Goal: Information Seeking & Learning: Learn about a topic

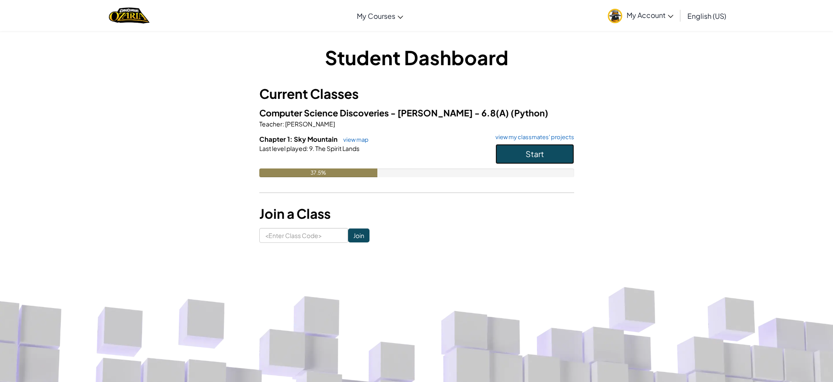
click at [551, 154] on button "Start" at bounding box center [534, 154] width 79 height 20
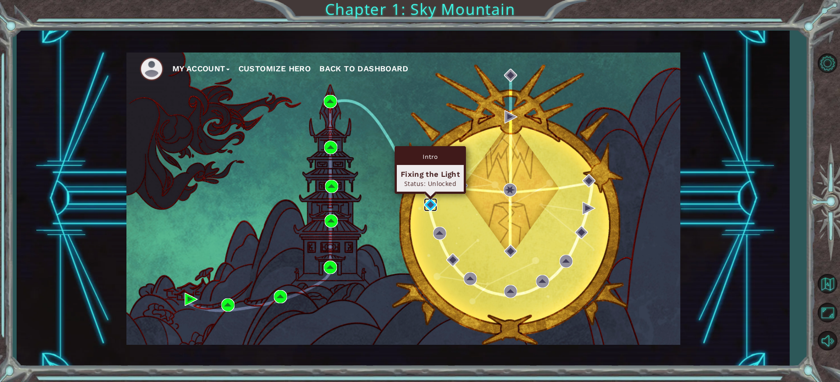
click at [432, 200] on img at bounding box center [430, 204] width 13 height 13
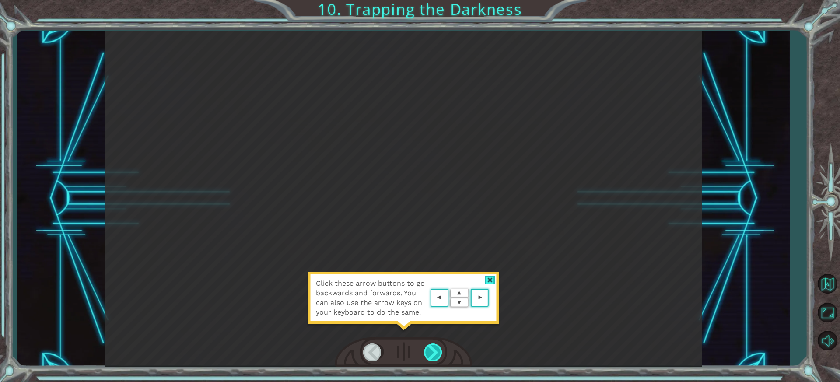
click at [427, 353] on div at bounding box center [434, 352] width 20 height 18
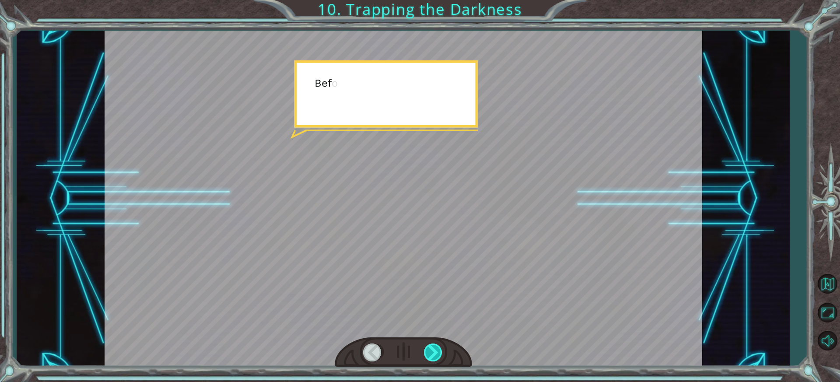
click at [427, 353] on div at bounding box center [434, 352] width 20 height 18
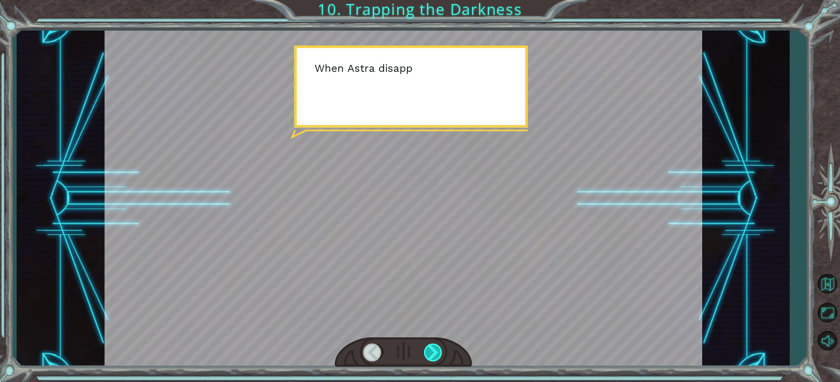
click at [427, 353] on div at bounding box center [434, 352] width 20 height 18
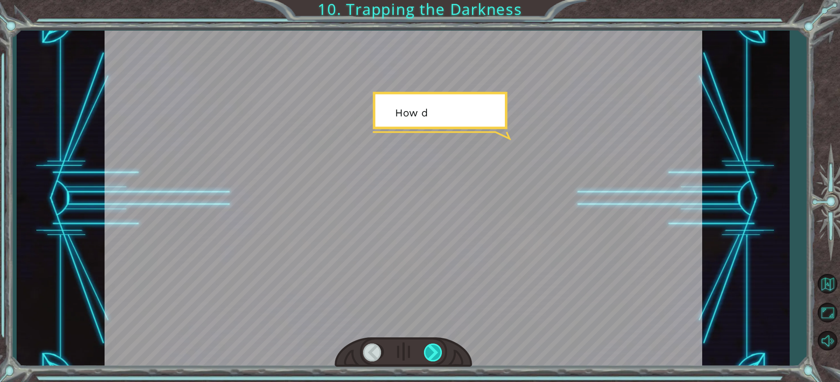
click at [427, 353] on div at bounding box center [434, 352] width 20 height 18
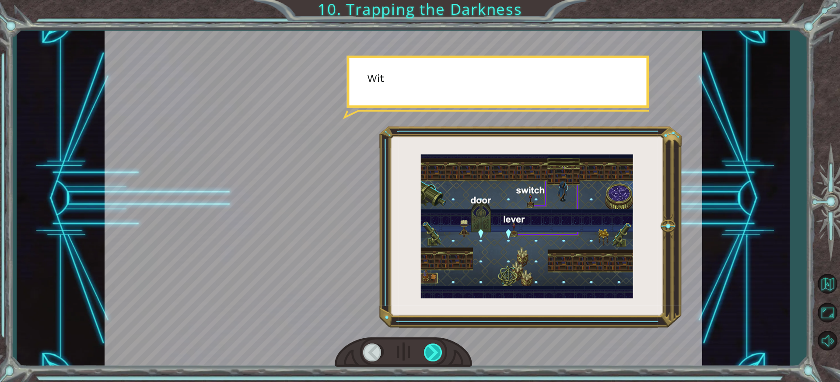
click at [427, 353] on div at bounding box center [434, 352] width 20 height 18
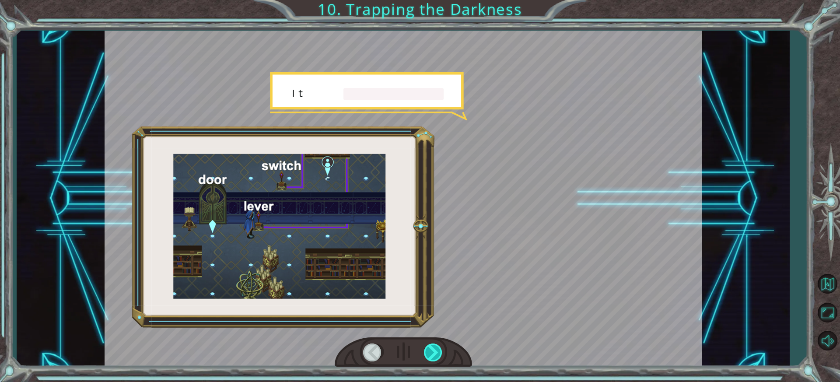
click at [427, 353] on div at bounding box center [434, 352] width 20 height 18
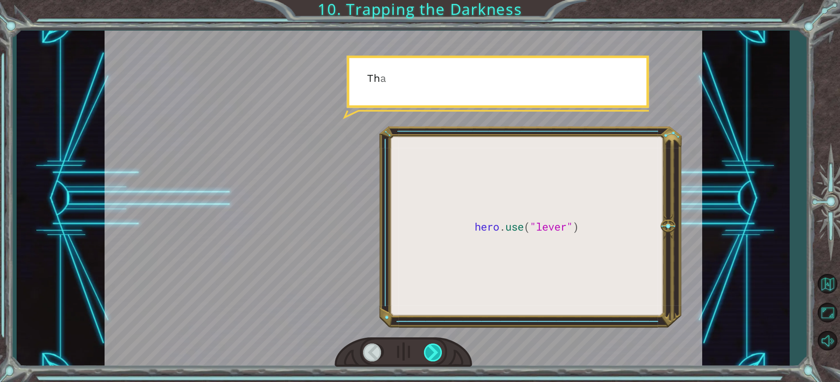
click at [427, 353] on div at bounding box center [434, 352] width 20 height 18
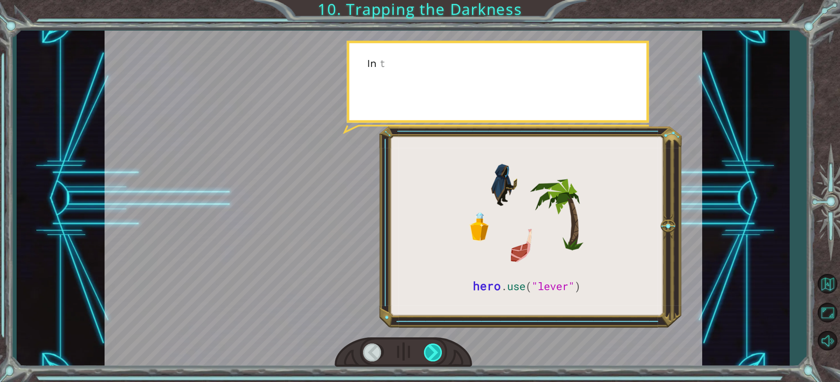
click at [427, 353] on div at bounding box center [434, 352] width 20 height 18
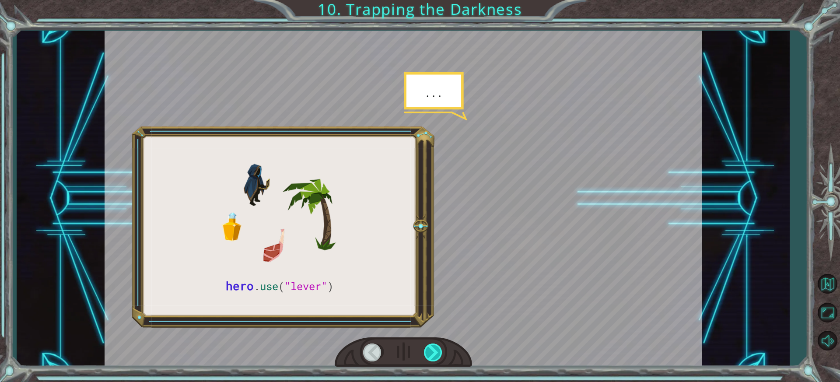
click at [427, 353] on div at bounding box center [434, 352] width 20 height 18
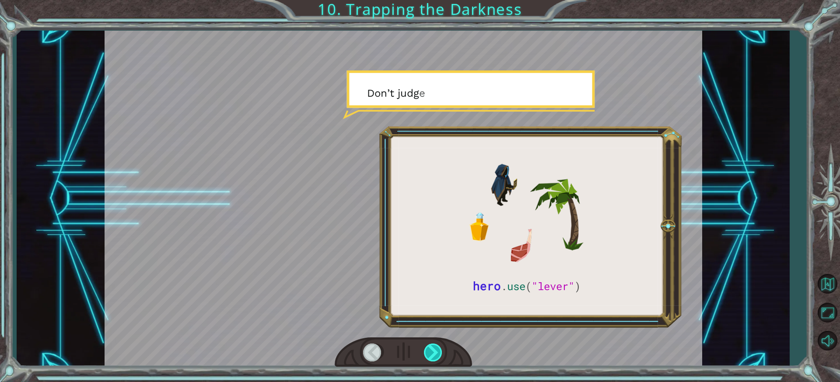
click at [427, 353] on div at bounding box center [434, 352] width 20 height 18
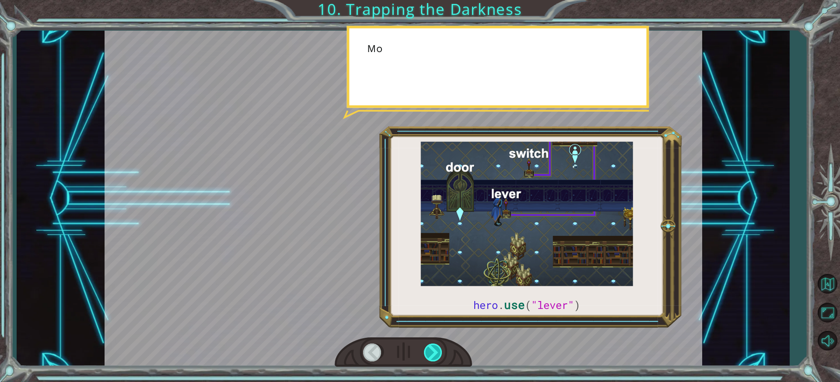
click at [427, 353] on div at bounding box center [434, 352] width 20 height 18
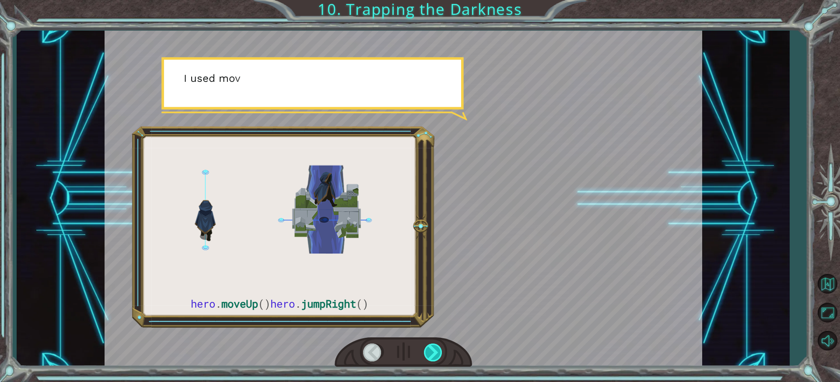
click at [427, 353] on div at bounding box center [434, 352] width 20 height 18
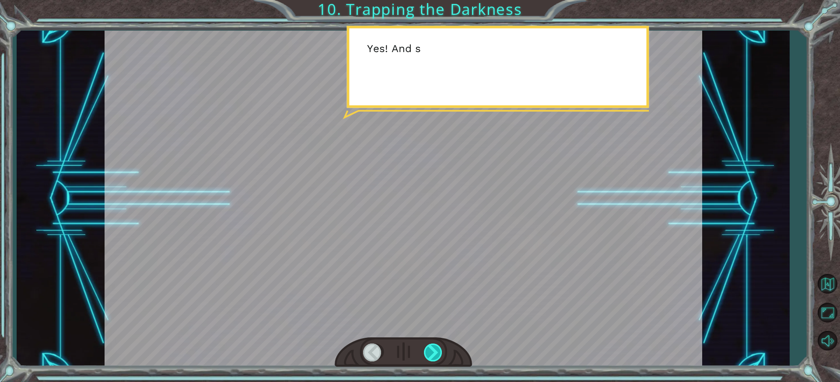
click at [427, 353] on div at bounding box center [434, 352] width 20 height 18
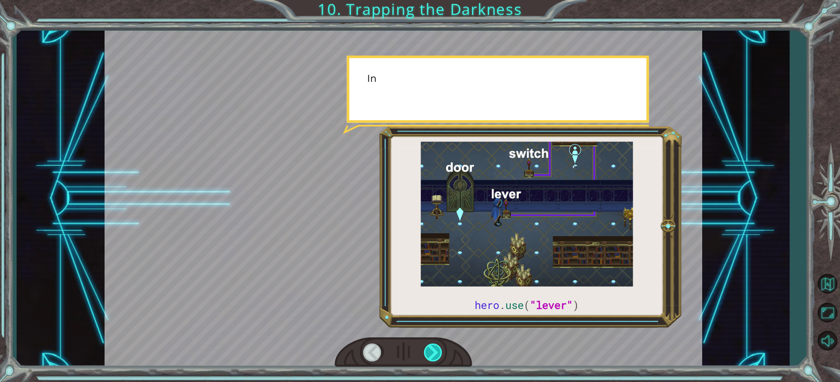
click at [427, 353] on div at bounding box center [434, 352] width 20 height 18
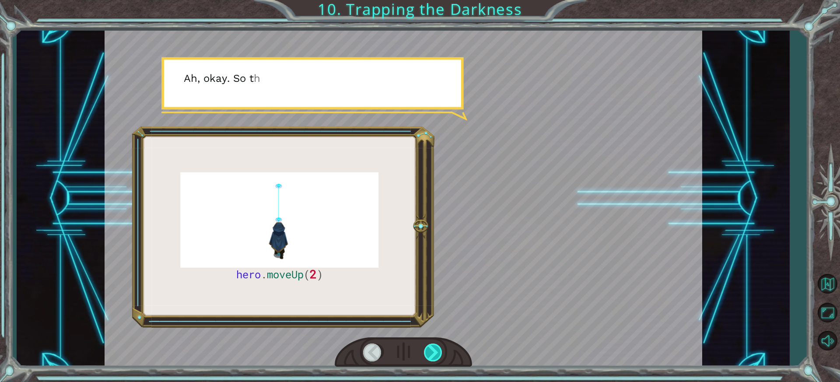
click at [427, 353] on div at bounding box center [434, 352] width 20 height 18
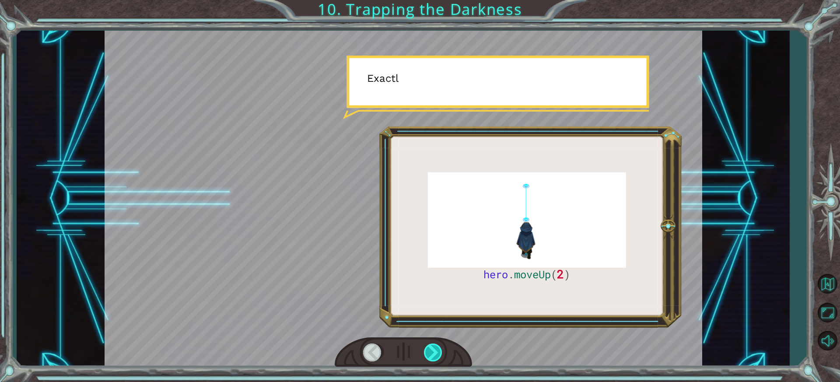
click at [427, 353] on div at bounding box center [434, 352] width 20 height 18
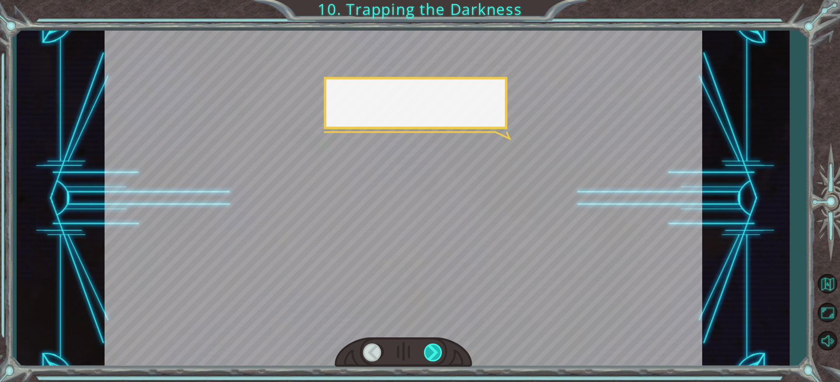
click at [427, 353] on div at bounding box center [434, 352] width 20 height 18
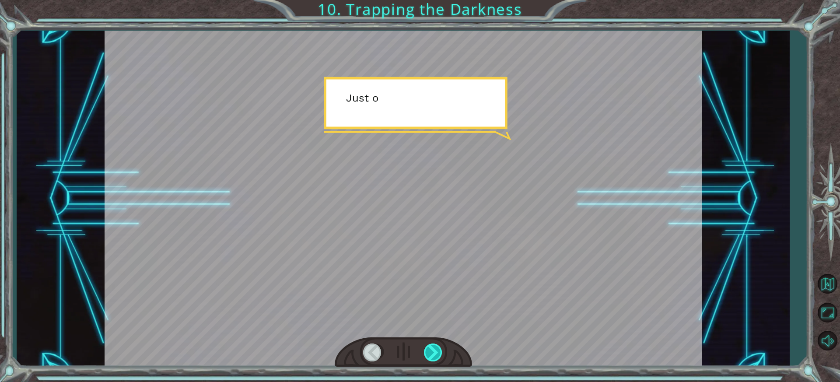
click at [427, 353] on div at bounding box center [434, 352] width 20 height 18
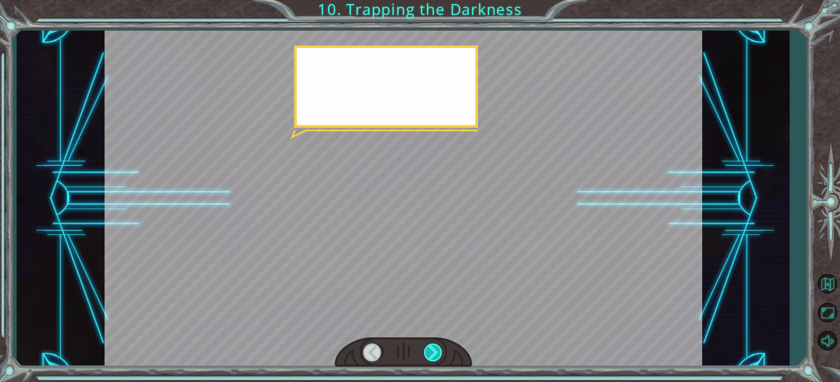
click at [427, 353] on div at bounding box center [434, 352] width 20 height 18
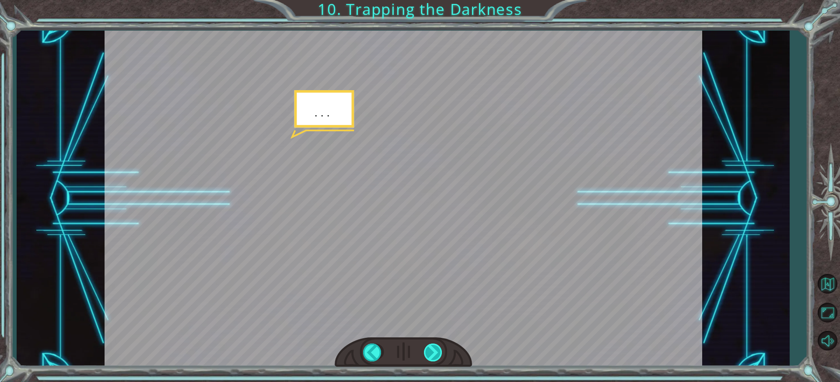
click at [427, 353] on div at bounding box center [434, 352] width 20 height 18
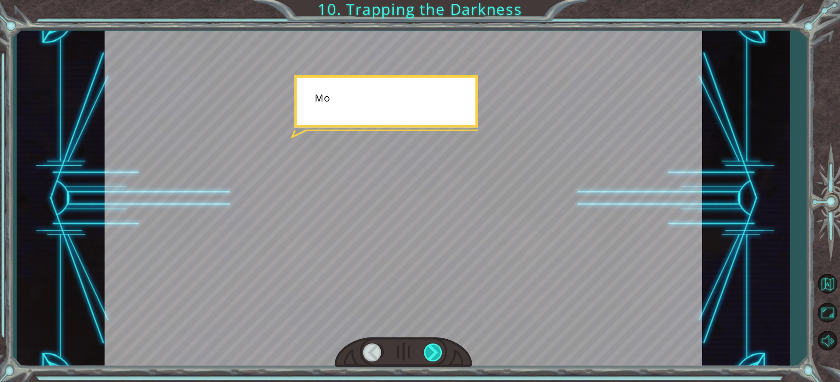
click at [427, 353] on div at bounding box center [434, 352] width 20 height 18
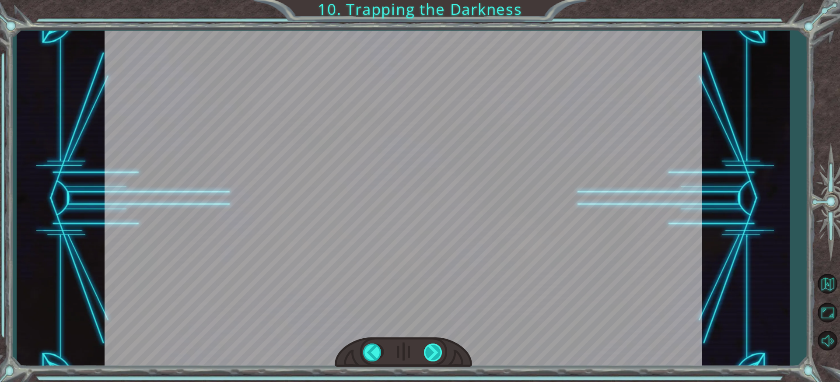
click at [427, 0] on div "hero . moveUp ( 2 ) B e f o r e w e c a n t r a p t h e D a r k n e s s w i t h…" at bounding box center [420, 0] width 840 height 0
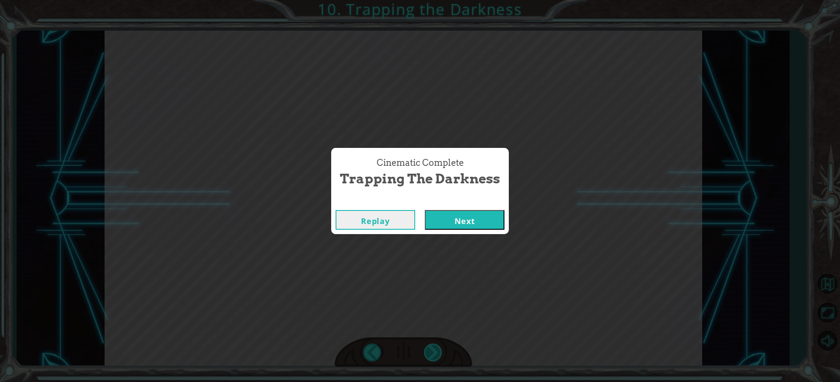
click at [427, 353] on div "Cinematic Complete Trapping the Darkness Replay Next" at bounding box center [420, 191] width 840 height 382
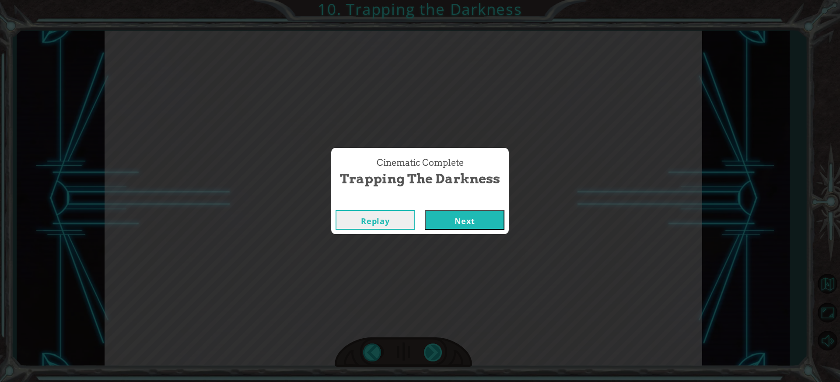
click at [427, 353] on div "Cinematic Complete Trapping the Darkness Replay Next" at bounding box center [420, 191] width 840 height 382
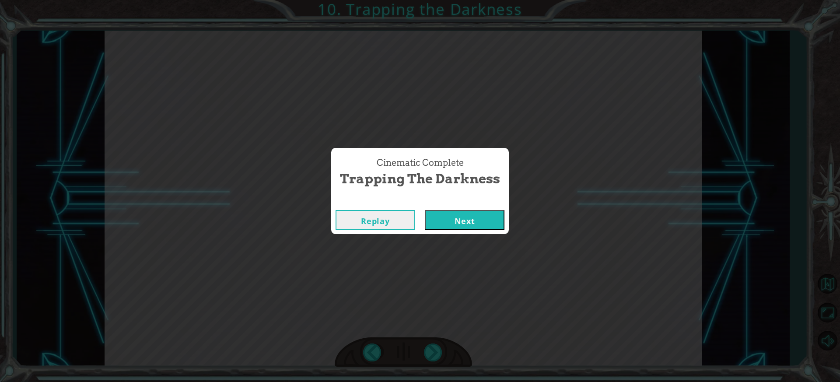
click at [435, 215] on button "Next" at bounding box center [465, 220] width 80 height 20
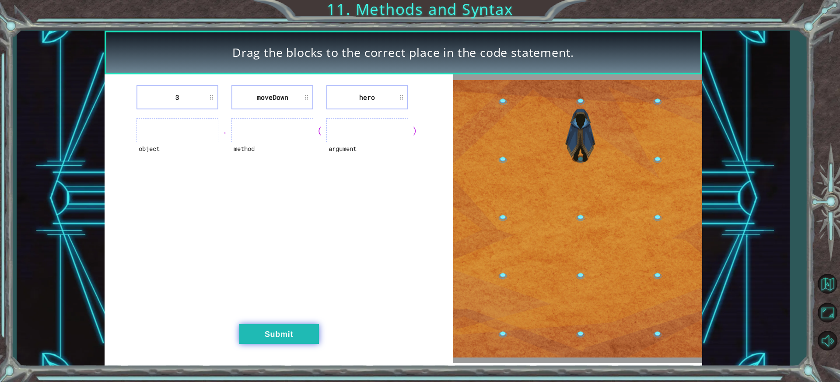
click at [275, 331] on button "Submit" at bounding box center [279, 334] width 80 height 20
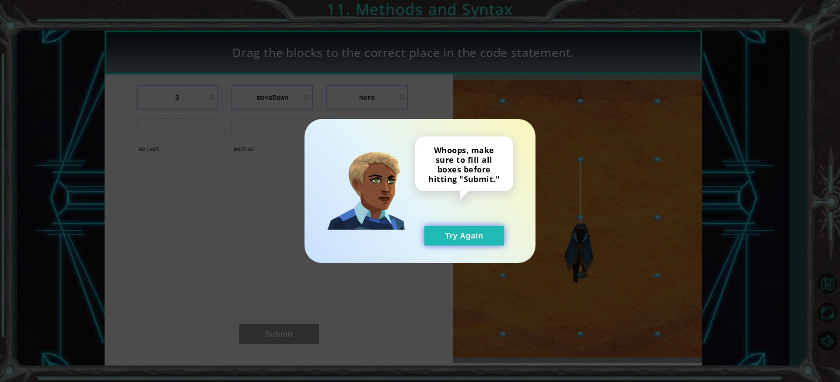
click at [474, 244] on button "Try Again" at bounding box center [464, 236] width 80 height 20
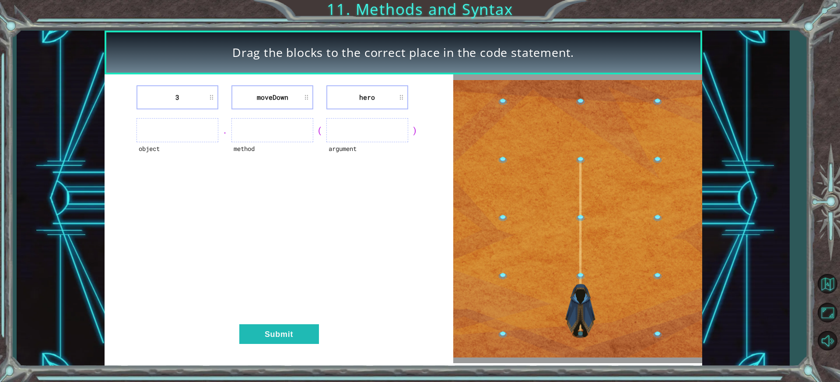
click at [188, 133] on ul at bounding box center [177, 130] width 82 height 24
click at [272, 101] on li "moveDown" at bounding box center [272, 97] width 82 height 24
click at [310, 101] on li "moveDown" at bounding box center [272, 97] width 82 height 24
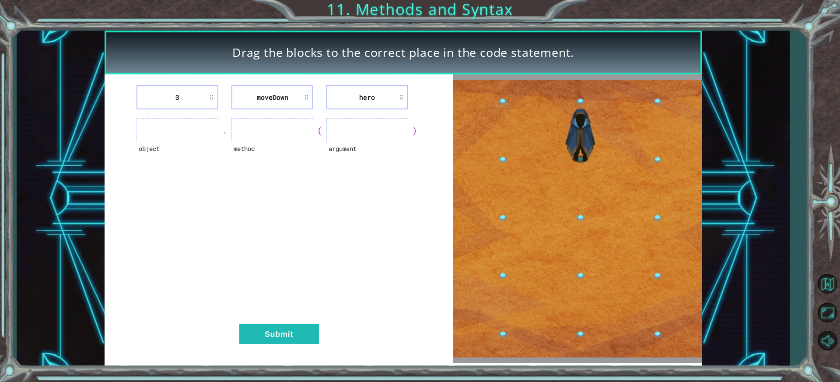
drag, startPoint x: 307, startPoint y: 96, endPoint x: 289, endPoint y: 105, distance: 20.7
click at [289, 105] on li "moveDown" at bounding box center [272, 97] width 82 height 24
drag, startPoint x: 310, startPoint y: 116, endPoint x: 318, endPoint y: 124, distance: 11.1
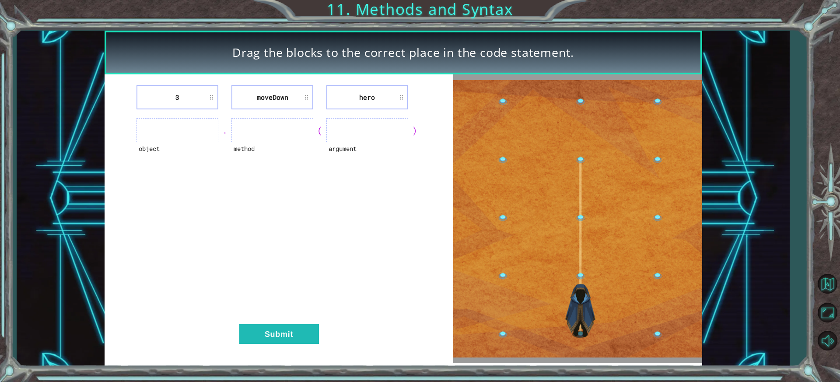
click at [318, 124] on div "3 moveDown hero object . method ( argument ) Submit" at bounding box center [279, 218] width 349 height 289
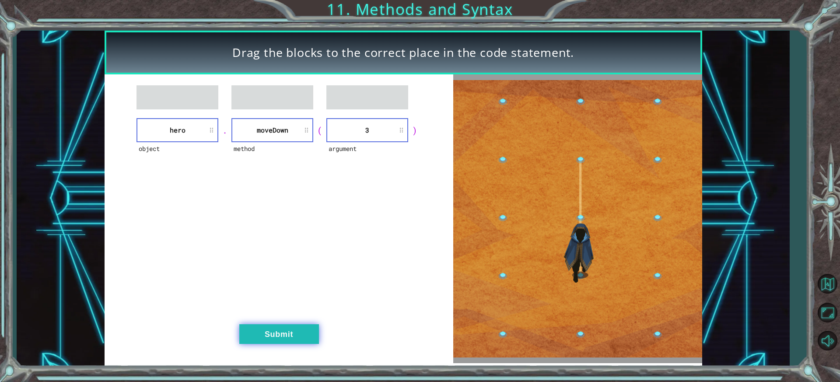
click at [269, 327] on button "Submit" at bounding box center [279, 334] width 80 height 20
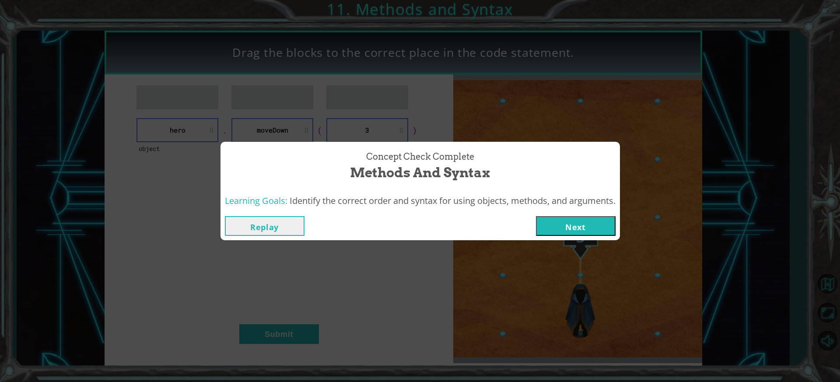
drag, startPoint x: 603, startPoint y: 228, endPoint x: 593, endPoint y: 227, distance: 9.7
click at [598, 228] on button "Next" at bounding box center [576, 226] width 80 height 20
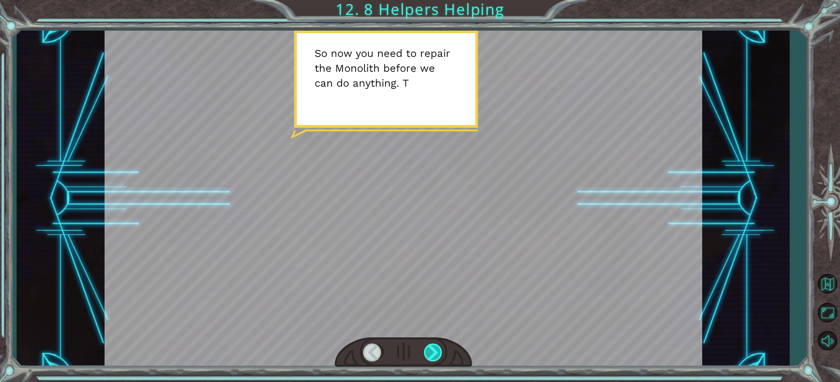
click at [439, 351] on div at bounding box center [434, 352] width 20 height 18
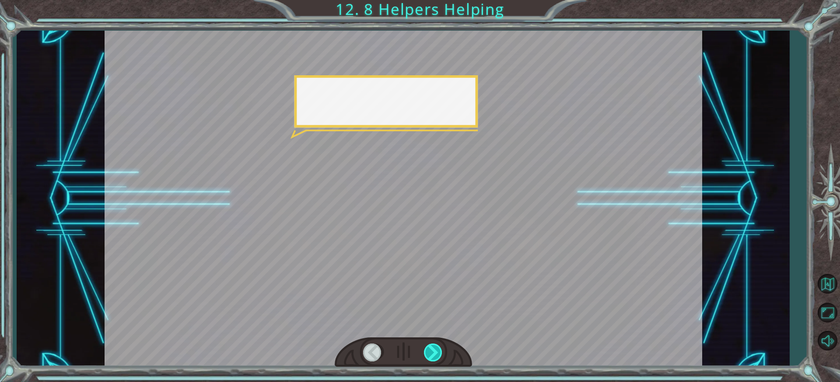
click at [436, 347] on div at bounding box center [434, 352] width 20 height 18
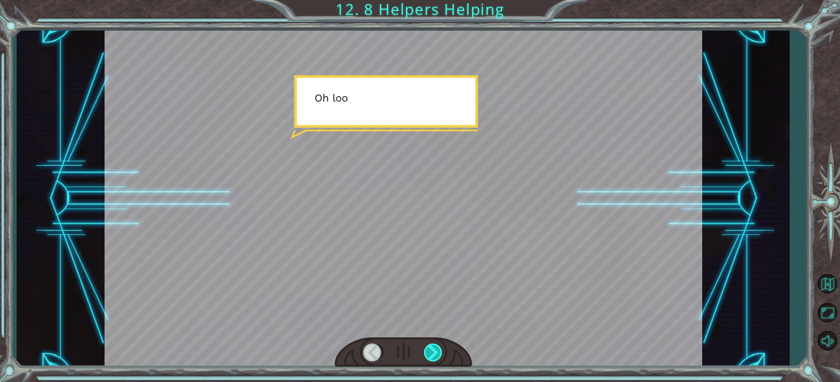
click at [436, 347] on div at bounding box center [434, 352] width 20 height 18
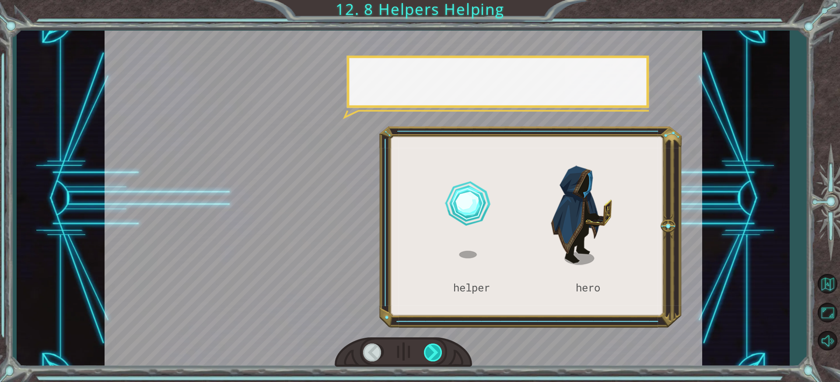
click at [436, 347] on div at bounding box center [434, 352] width 20 height 18
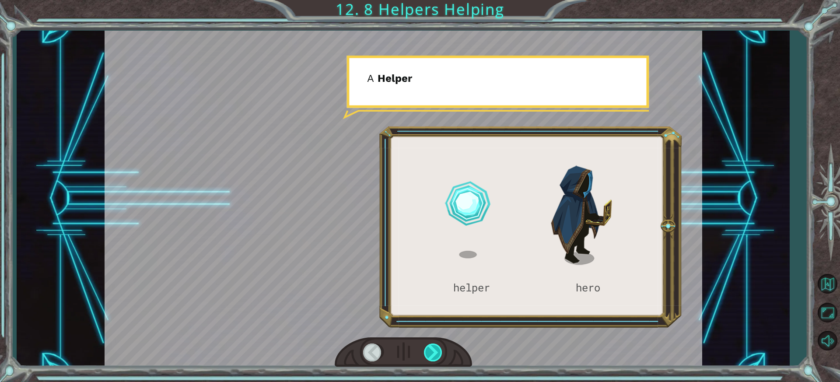
click at [436, 347] on div at bounding box center [434, 352] width 20 height 18
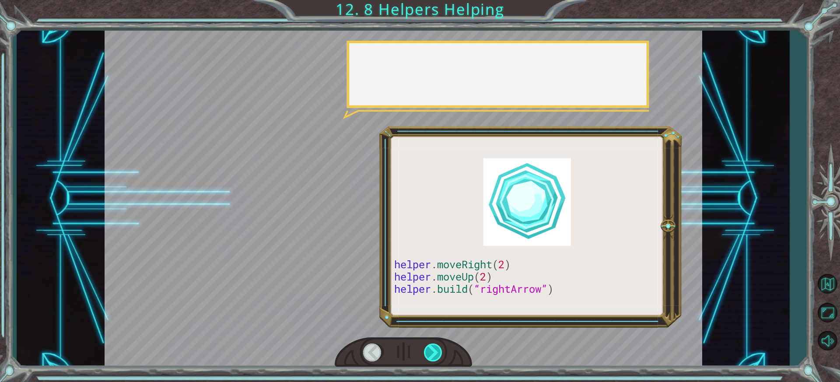
click at [436, 347] on div at bounding box center [434, 352] width 20 height 18
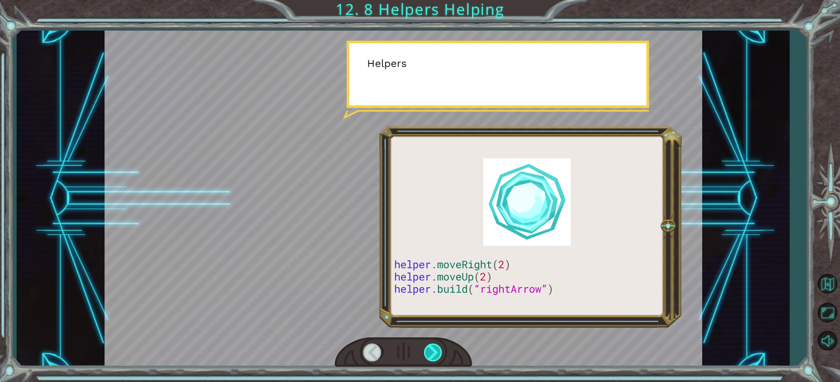
click at [436, 347] on div at bounding box center [434, 352] width 20 height 18
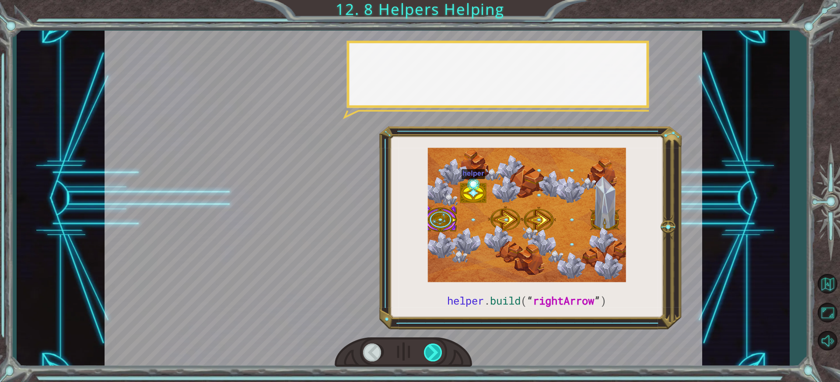
click at [436, 347] on div at bounding box center [434, 352] width 20 height 18
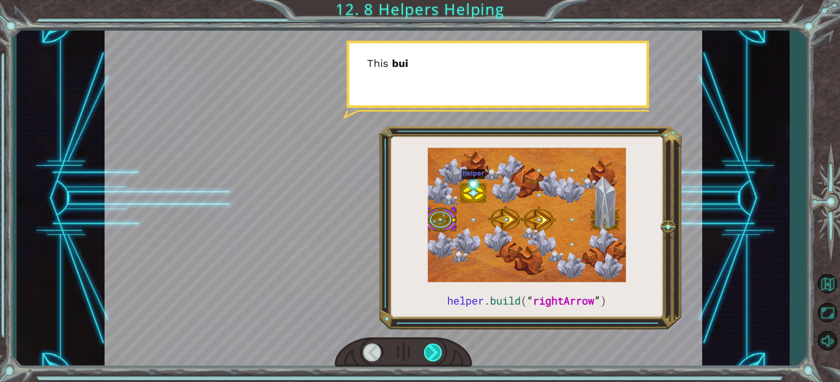
click at [436, 347] on div at bounding box center [434, 352] width 20 height 18
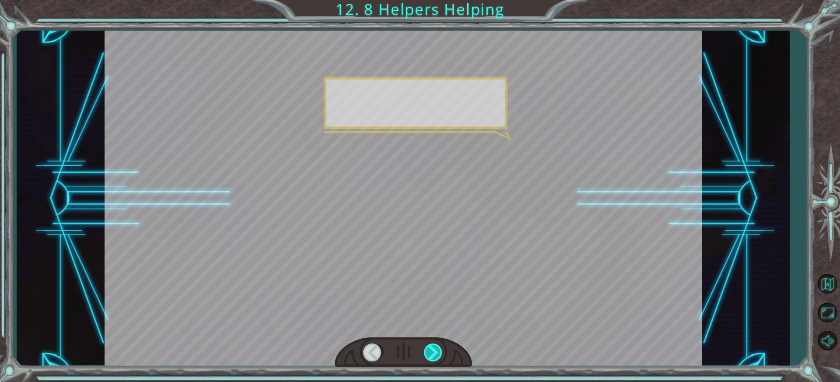
click at [436, 347] on div at bounding box center [434, 352] width 20 height 18
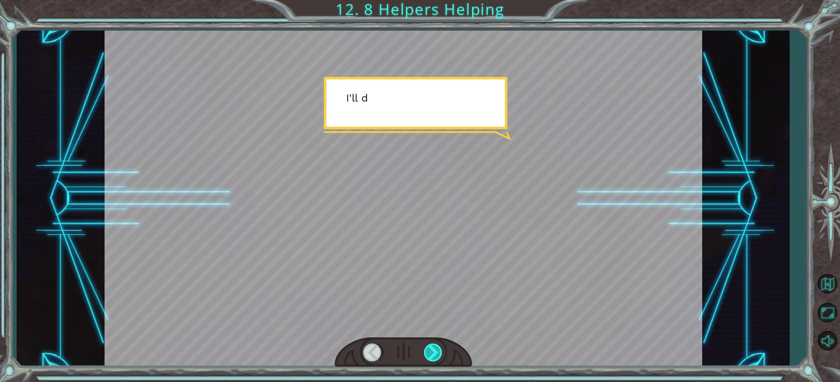
click at [436, 347] on div at bounding box center [434, 352] width 20 height 18
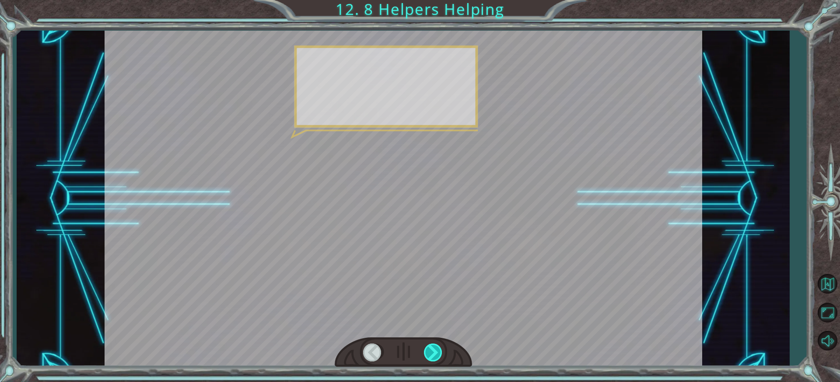
click at [436, 347] on div at bounding box center [434, 352] width 20 height 18
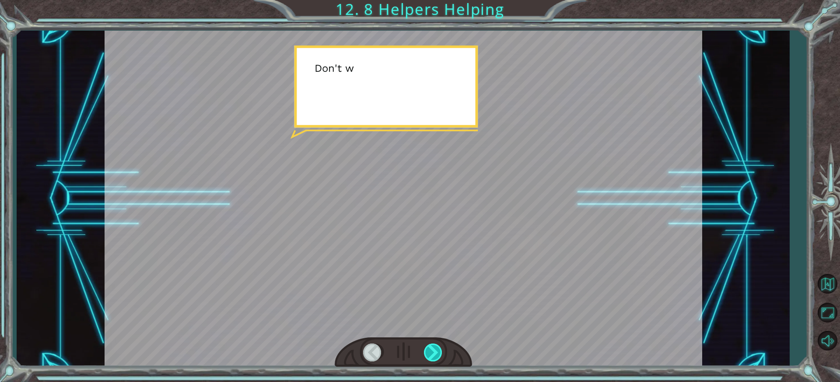
click at [436, 347] on div at bounding box center [434, 352] width 20 height 18
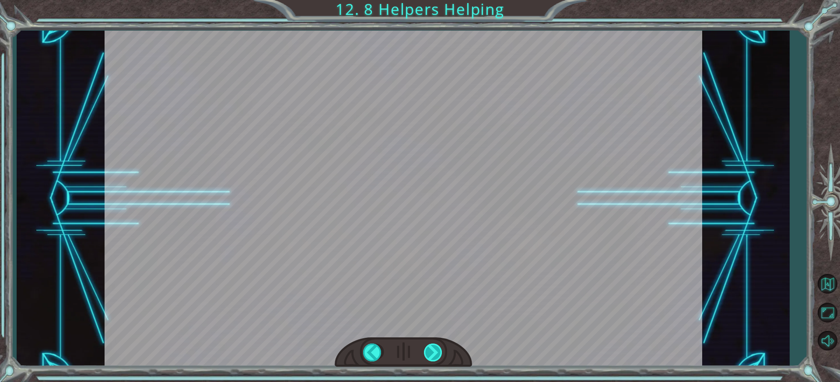
click at [436, 0] on div "helper . build ( “ rightArrow ” ) S o n o w y o u n e e d t o r e p a i r t h e…" at bounding box center [420, 0] width 840 height 0
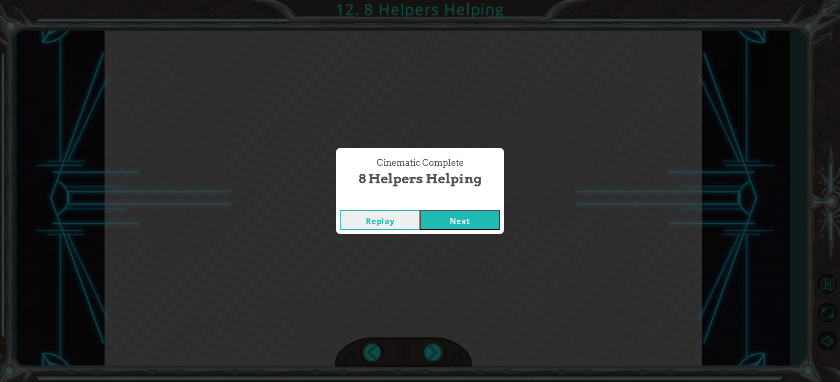
click at [453, 217] on button "Next" at bounding box center [460, 220] width 80 height 20
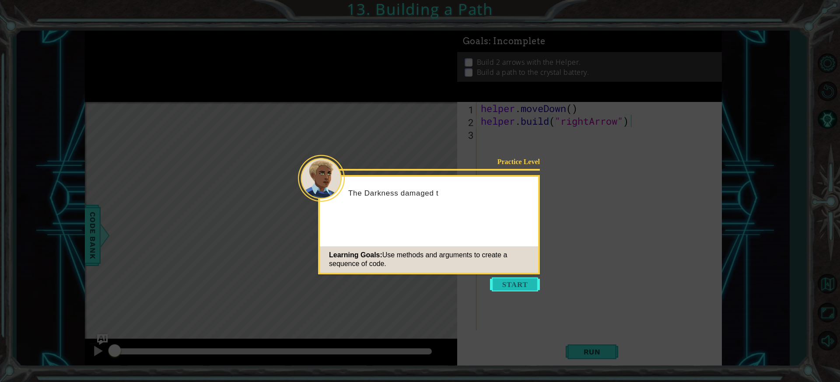
click at [500, 278] on button "Start" at bounding box center [515, 284] width 50 height 14
